Goal: Task Accomplishment & Management: Use online tool/utility

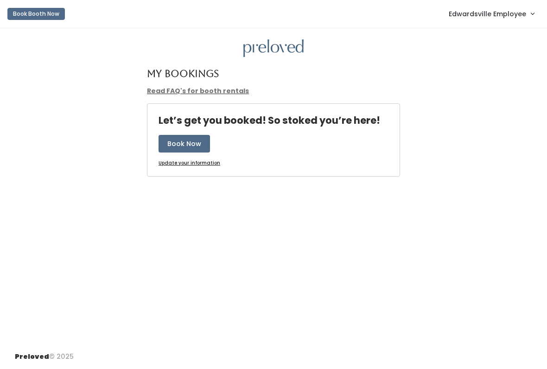
click at [501, 19] on span "Edwardsville Employee" at bounding box center [487, 14] width 77 height 10
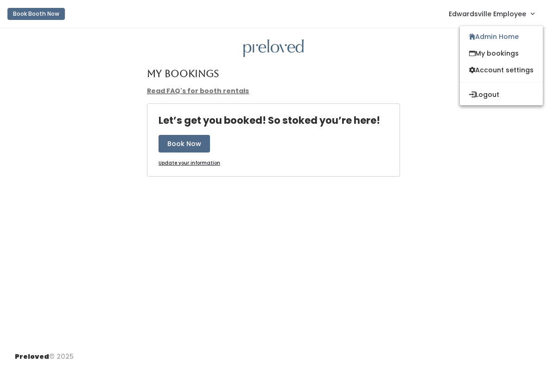
click at [507, 40] on link "Admin Home" at bounding box center [501, 36] width 83 height 17
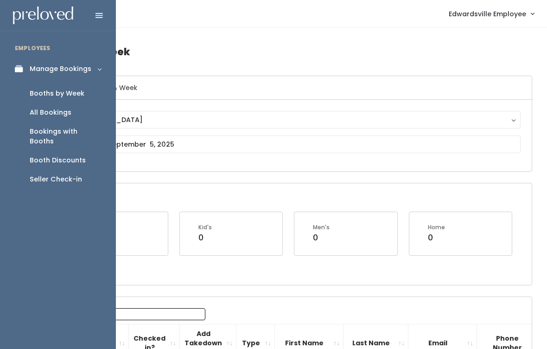
click at [52, 174] on div "Seller Check-in" at bounding box center [56, 179] width 52 height 10
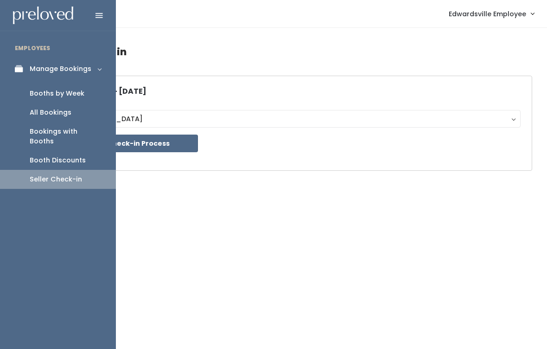
click at [68, 155] on div "Booth Discounts" at bounding box center [58, 160] width 56 height 10
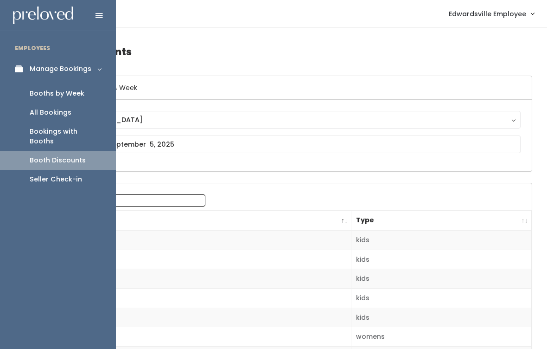
click at [42, 155] on div "Booth Discounts" at bounding box center [58, 160] width 56 height 10
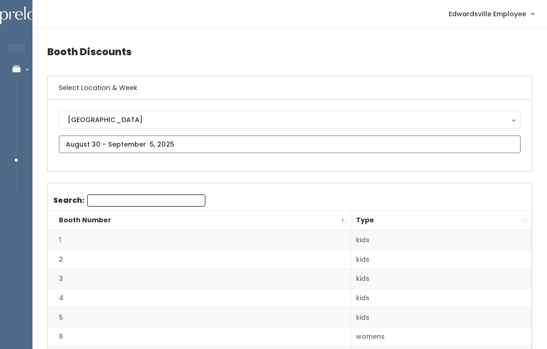
click at [186, 142] on input "text" at bounding box center [290, 144] width 462 height 18
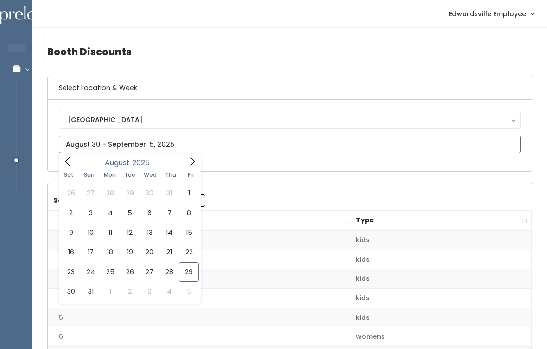
type input "August 23 to August 29"
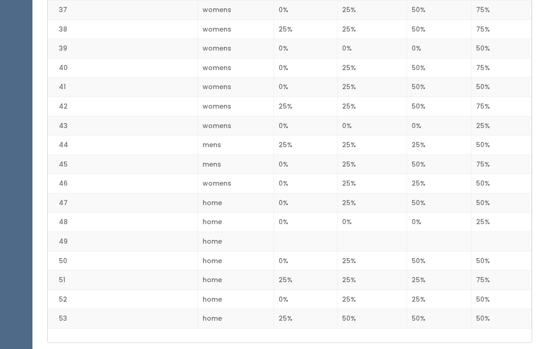
scroll to position [947, 0]
